Goal: Task Accomplishment & Management: Use online tool/utility

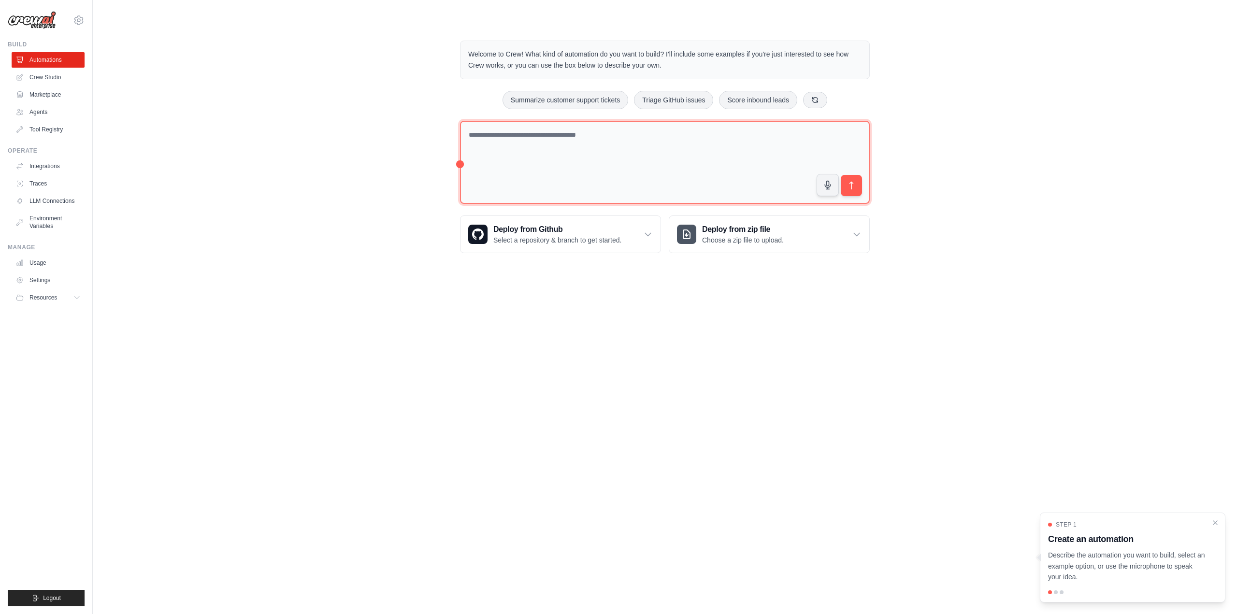
click at [639, 166] on textarea at bounding box center [665, 163] width 410 height 84
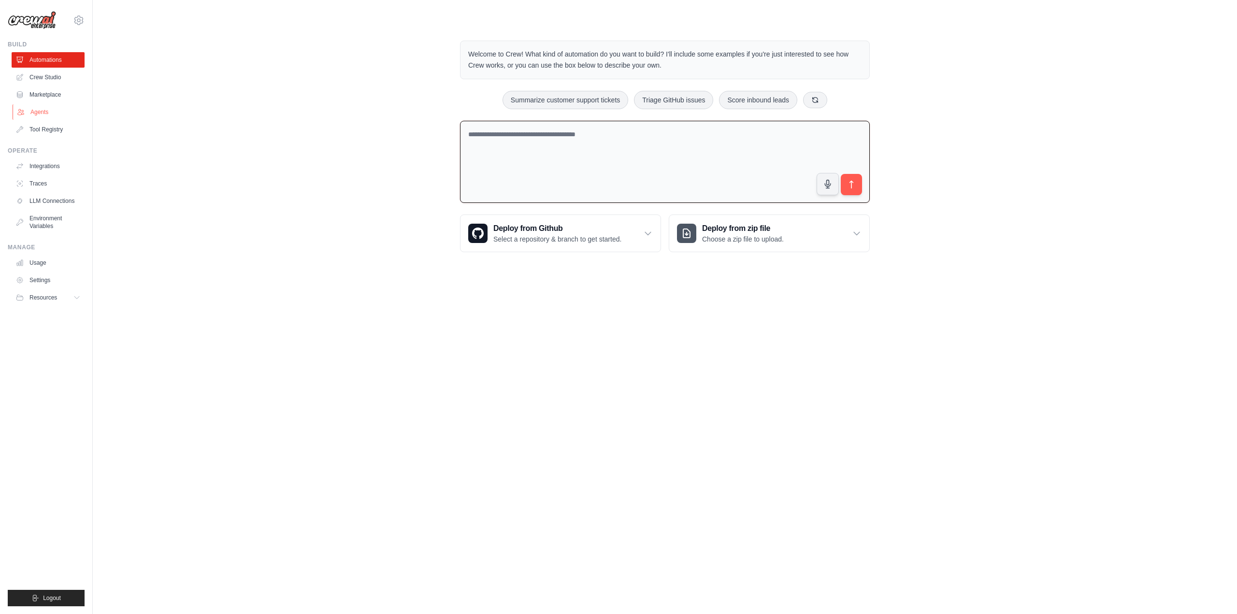
click at [46, 109] on link "Agents" at bounding box center [49, 111] width 73 height 15
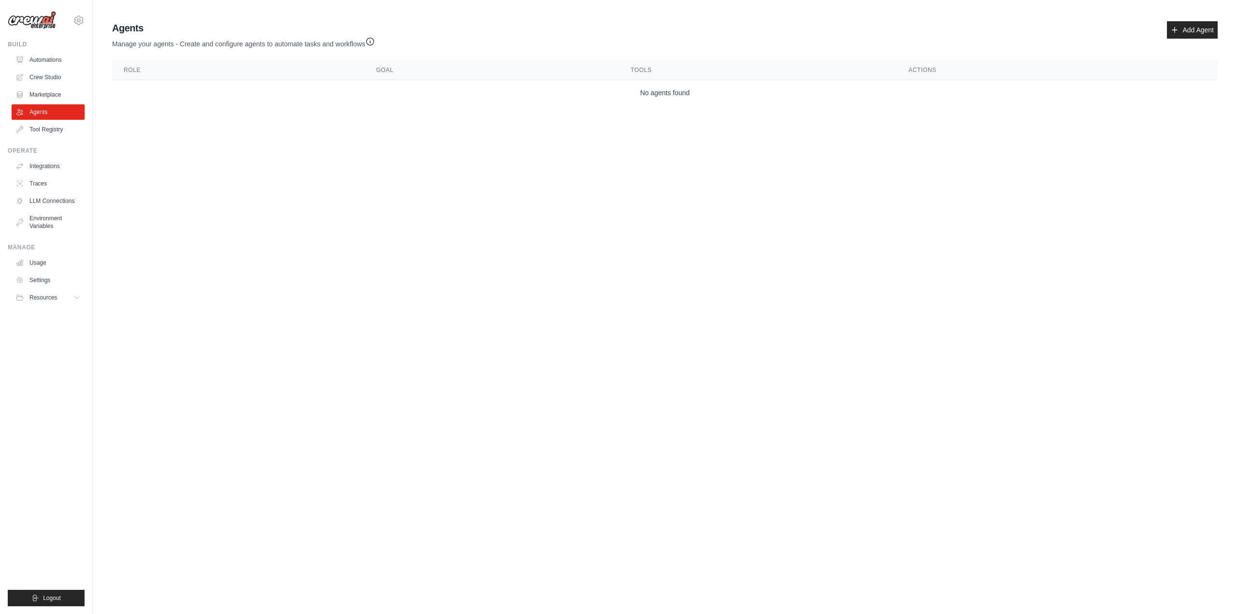
click at [257, 189] on body "ciretalu@gmail.com Settings Build Automations Crew Studio" at bounding box center [618, 307] width 1237 height 614
click at [48, 82] on link "Crew Studio" at bounding box center [49, 77] width 73 height 15
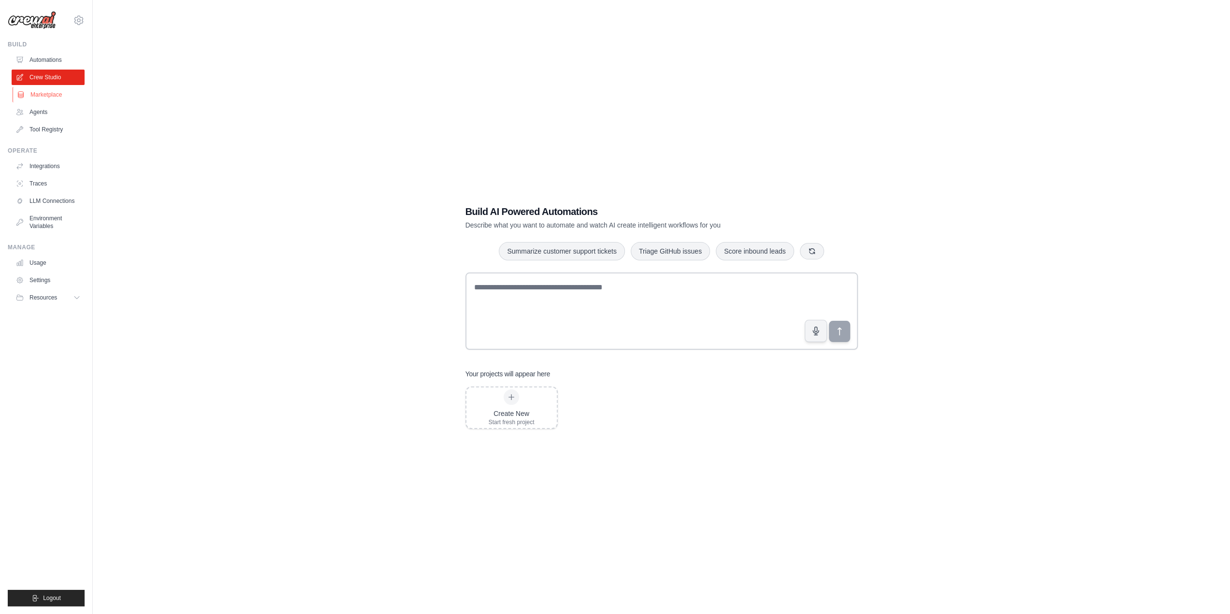
click at [38, 92] on link "Marketplace" at bounding box center [49, 94] width 73 height 15
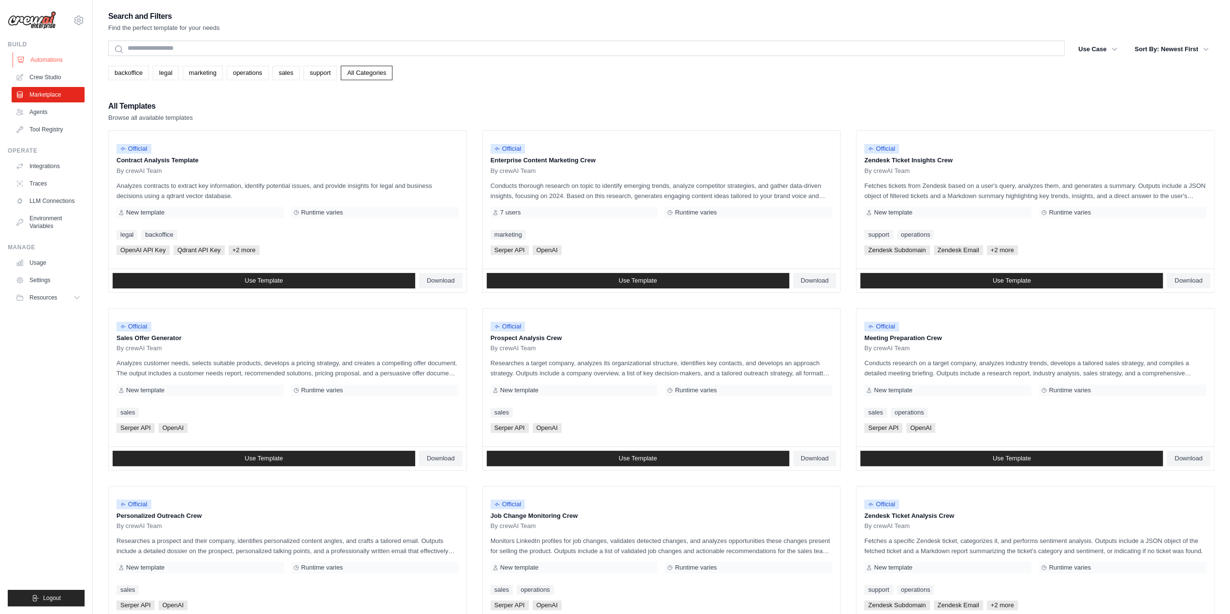
click at [53, 57] on link "Automations" at bounding box center [49, 59] width 73 height 15
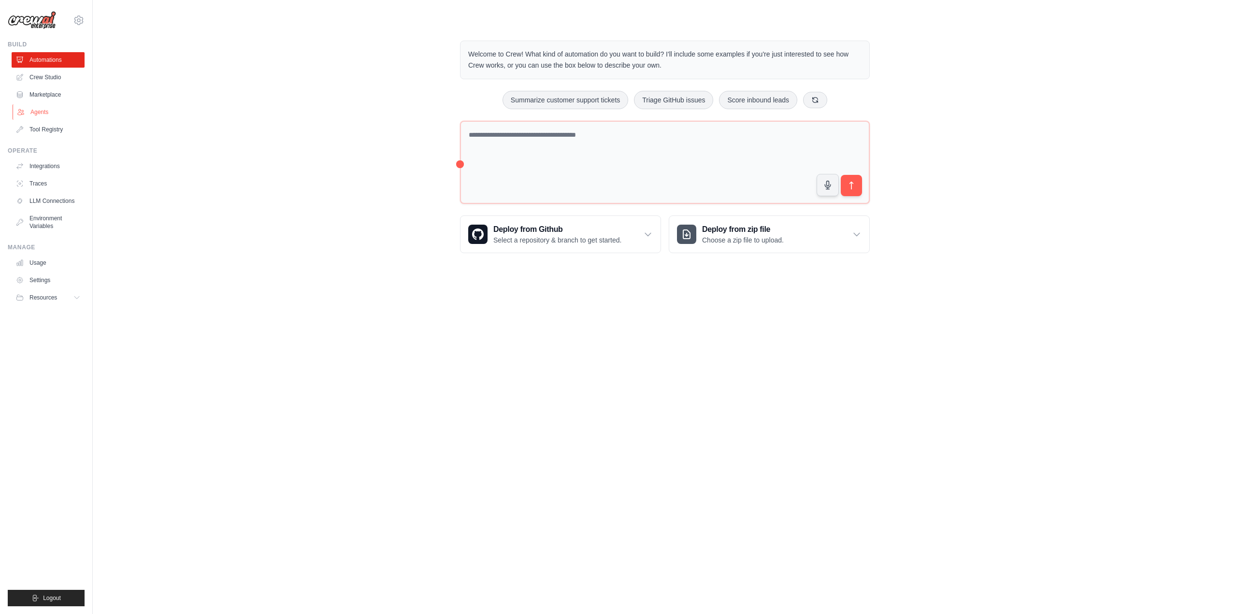
click at [48, 109] on link "Agents" at bounding box center [49, 111] width 73 height 15
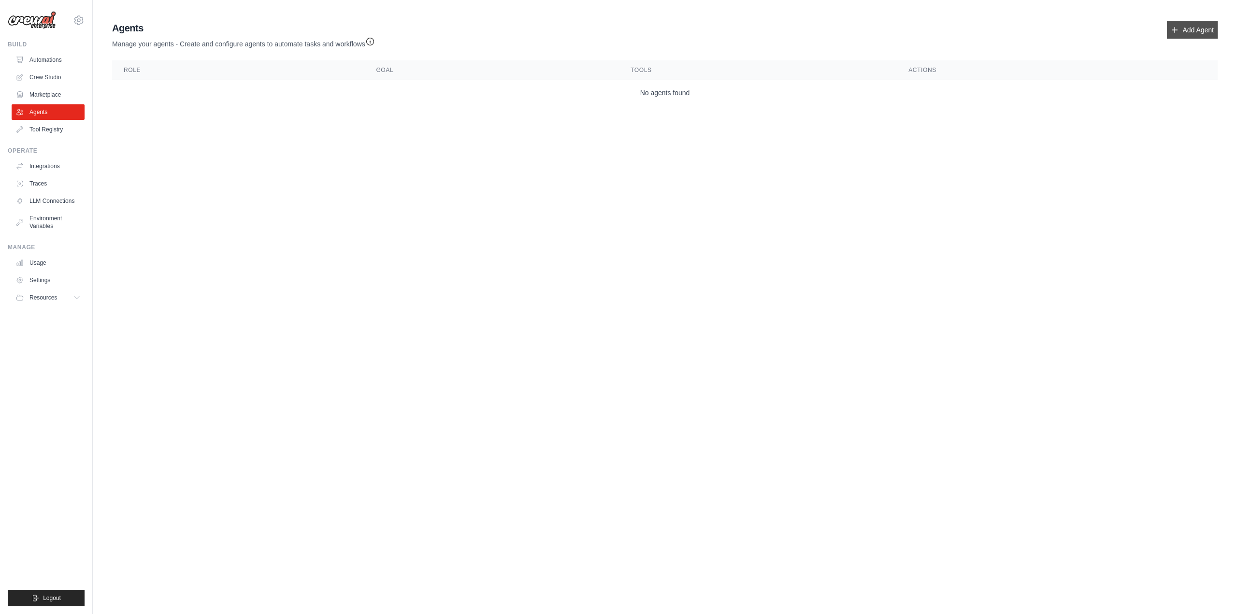
click at [1184, 30] on link "Add Agent" at bounding box center [1192, 29] width 51 height 17
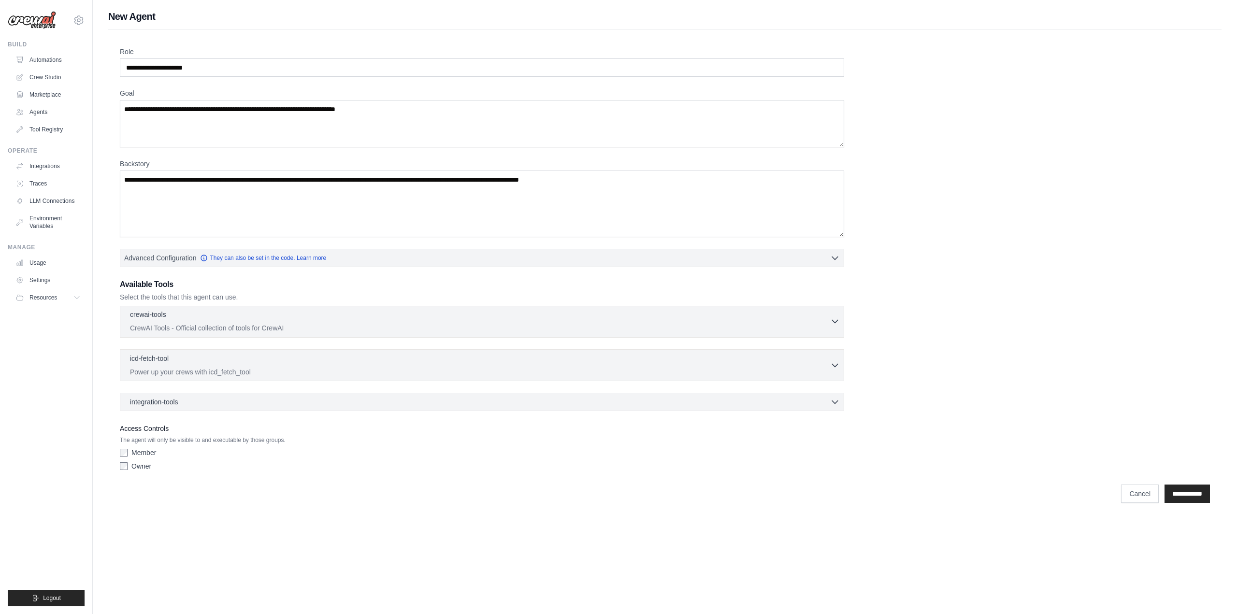
click at [276, 323] on p "CrewAI Tools - Official collection of tools for CrewAI" at bounding box center [480, 328] width 700 height 10
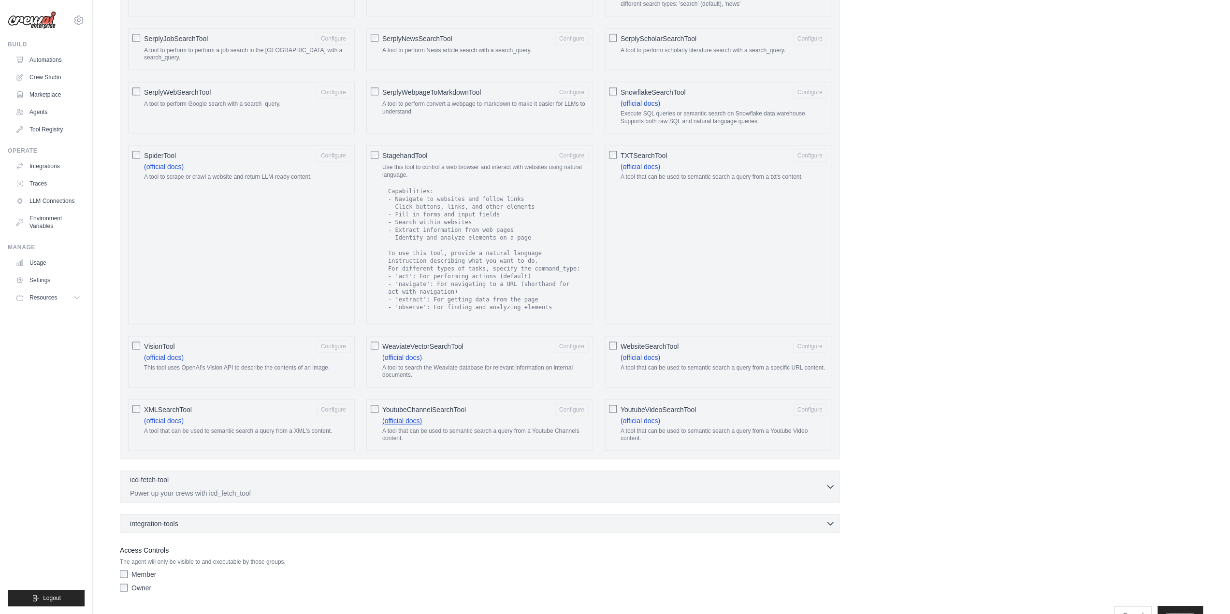
scroll to position [1357, 0]
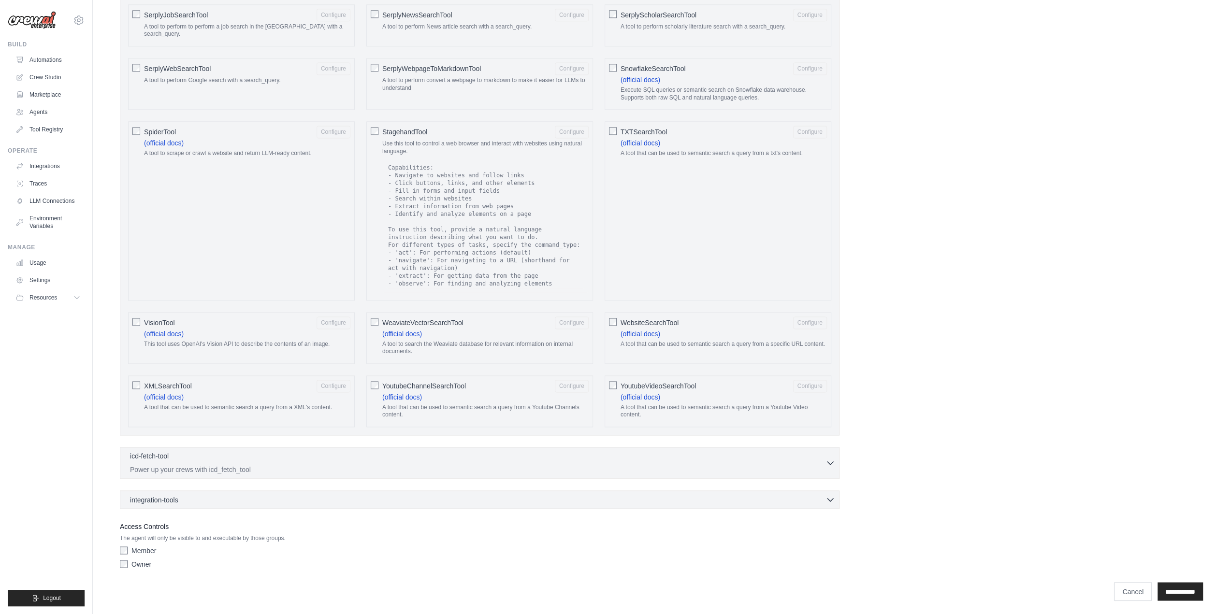
click at [806, 461] on div "icd-fetch-tool 0 selected" at bounding box center [477, 457] width 695 height 12
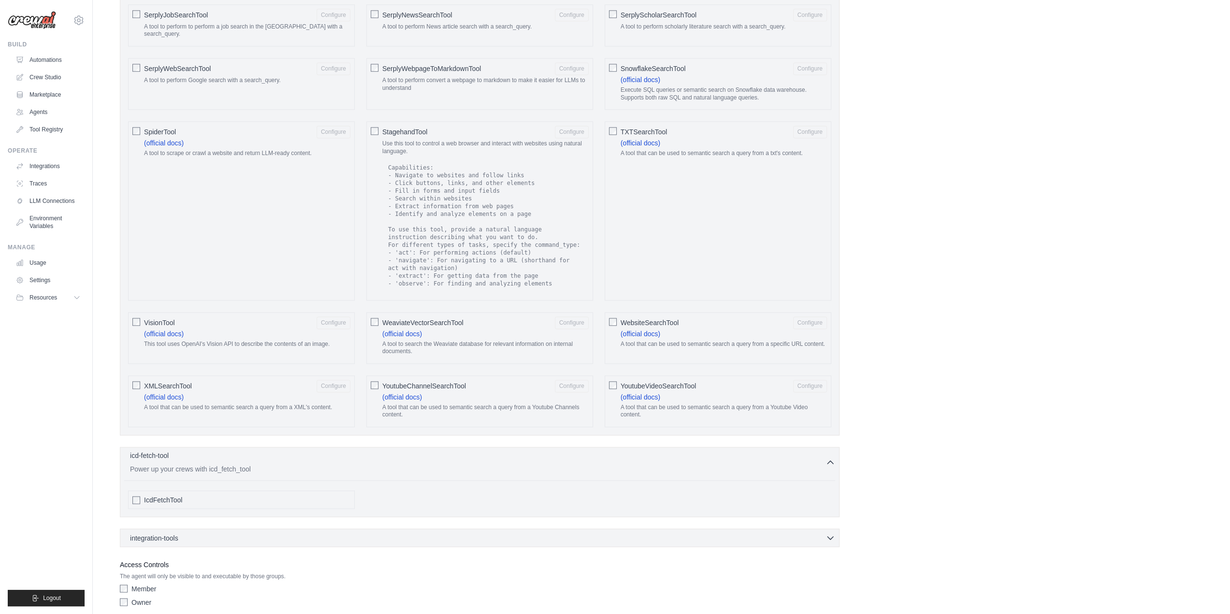
click at [822, 460] on div "icd-fetch-tool 0 selected" at bounding box center [477, 457] width 695 height 12
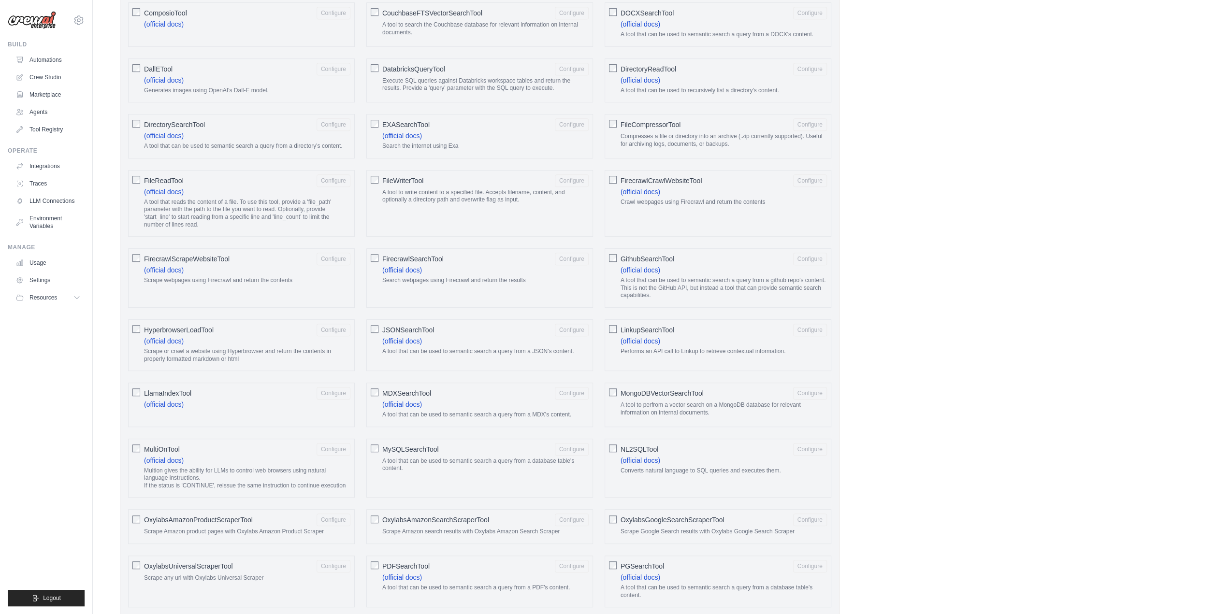
scroll to position [487, 0]
